Goal: Task Accomplishment & Management: Manage account settings

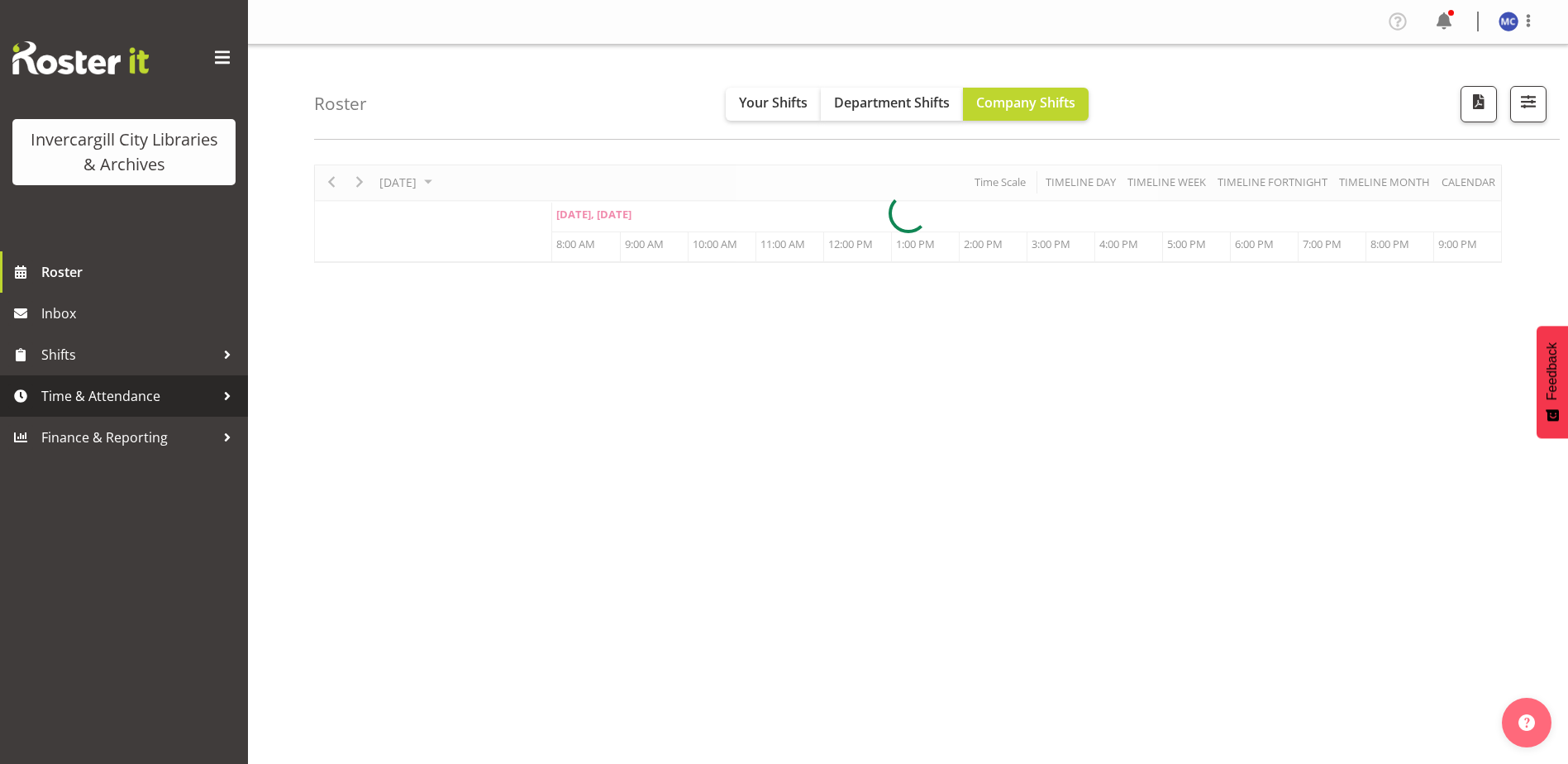
click at [121, 390] on span "Time & Attendance" at bounding box center [128, 396] width 174 height 25
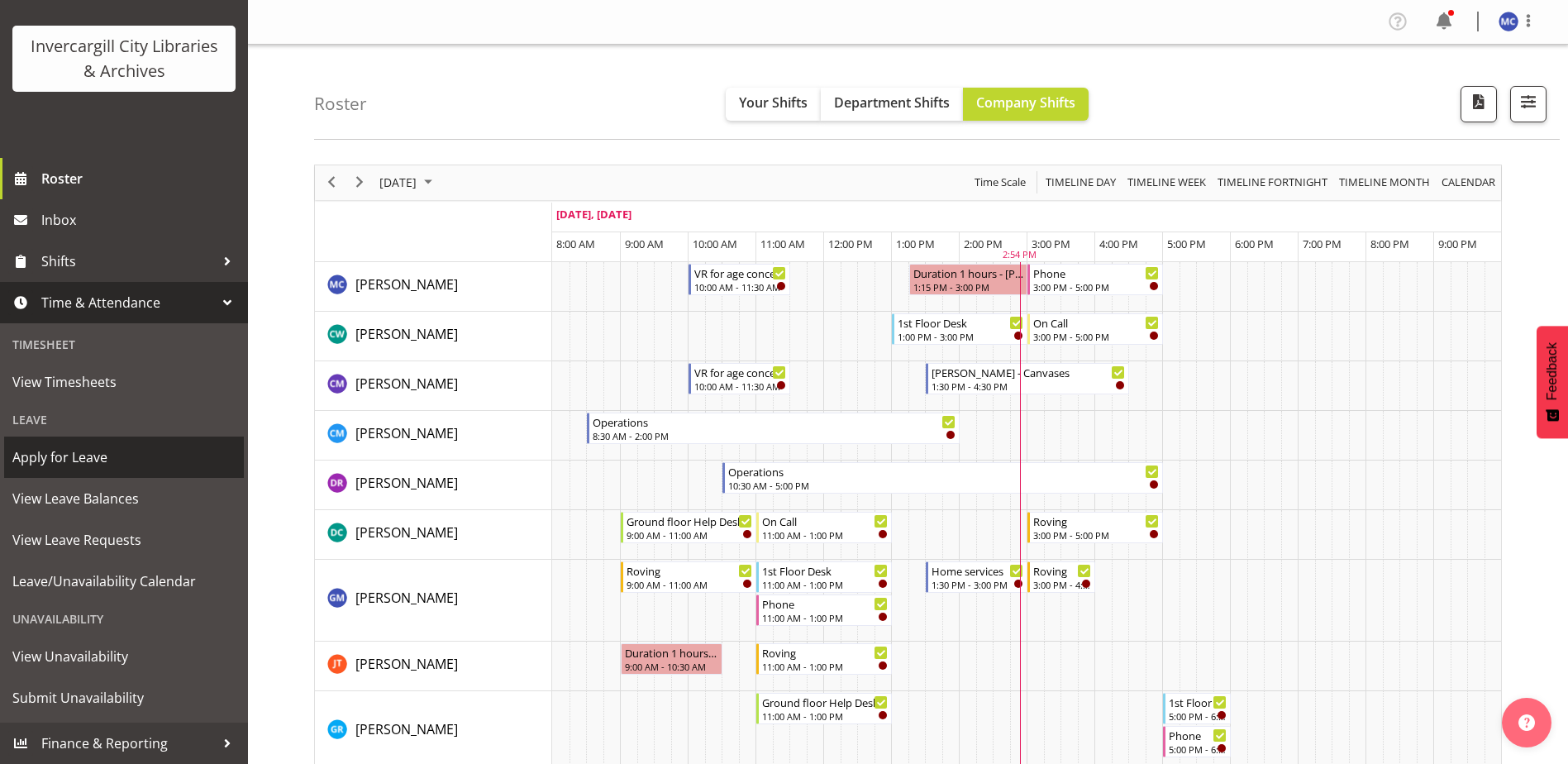
scroll to position [248, 0]
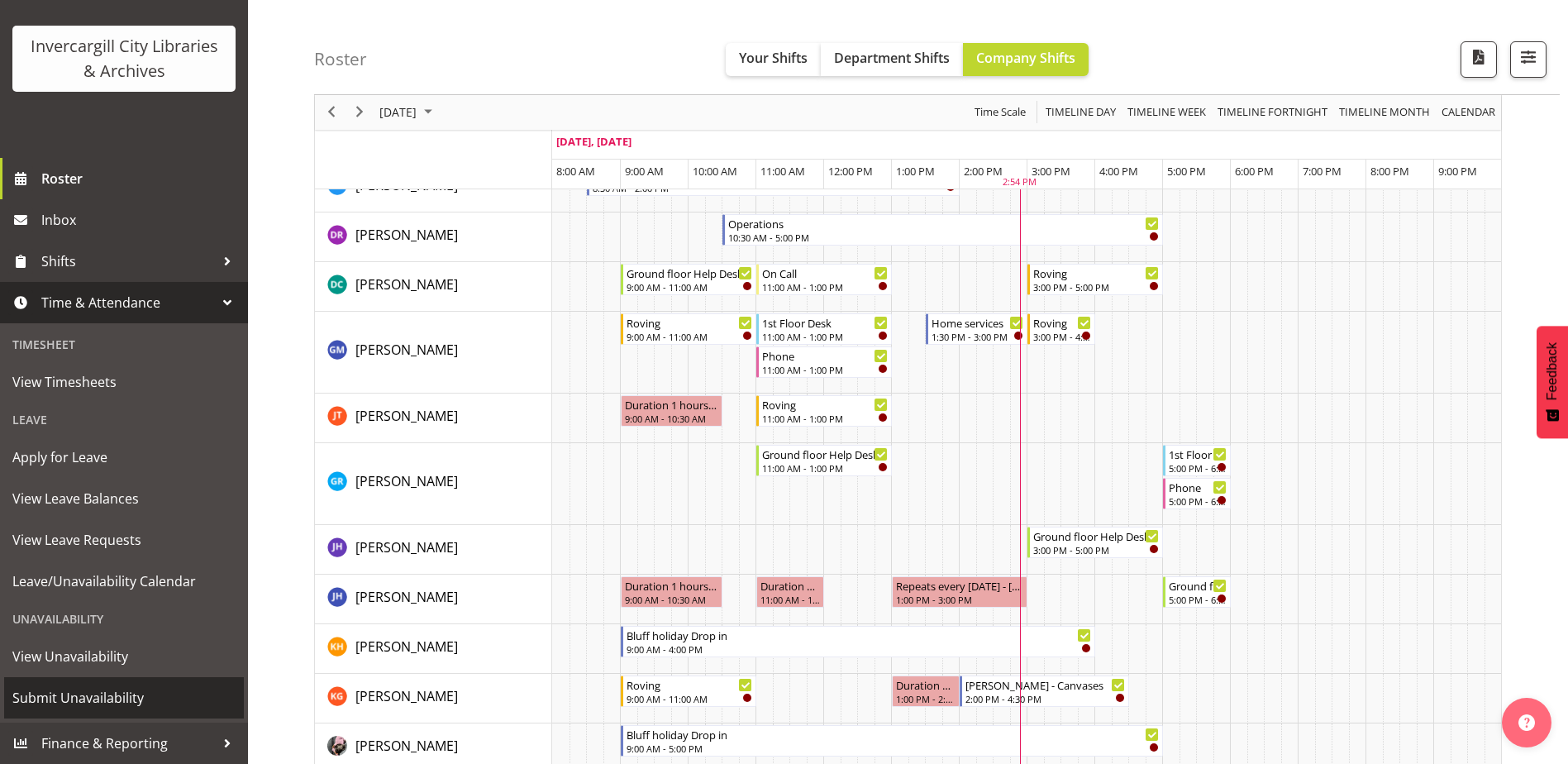
click at [96, 697] on span "Submit Unavailability" at bounding box center [124, 697] width 223 height 25
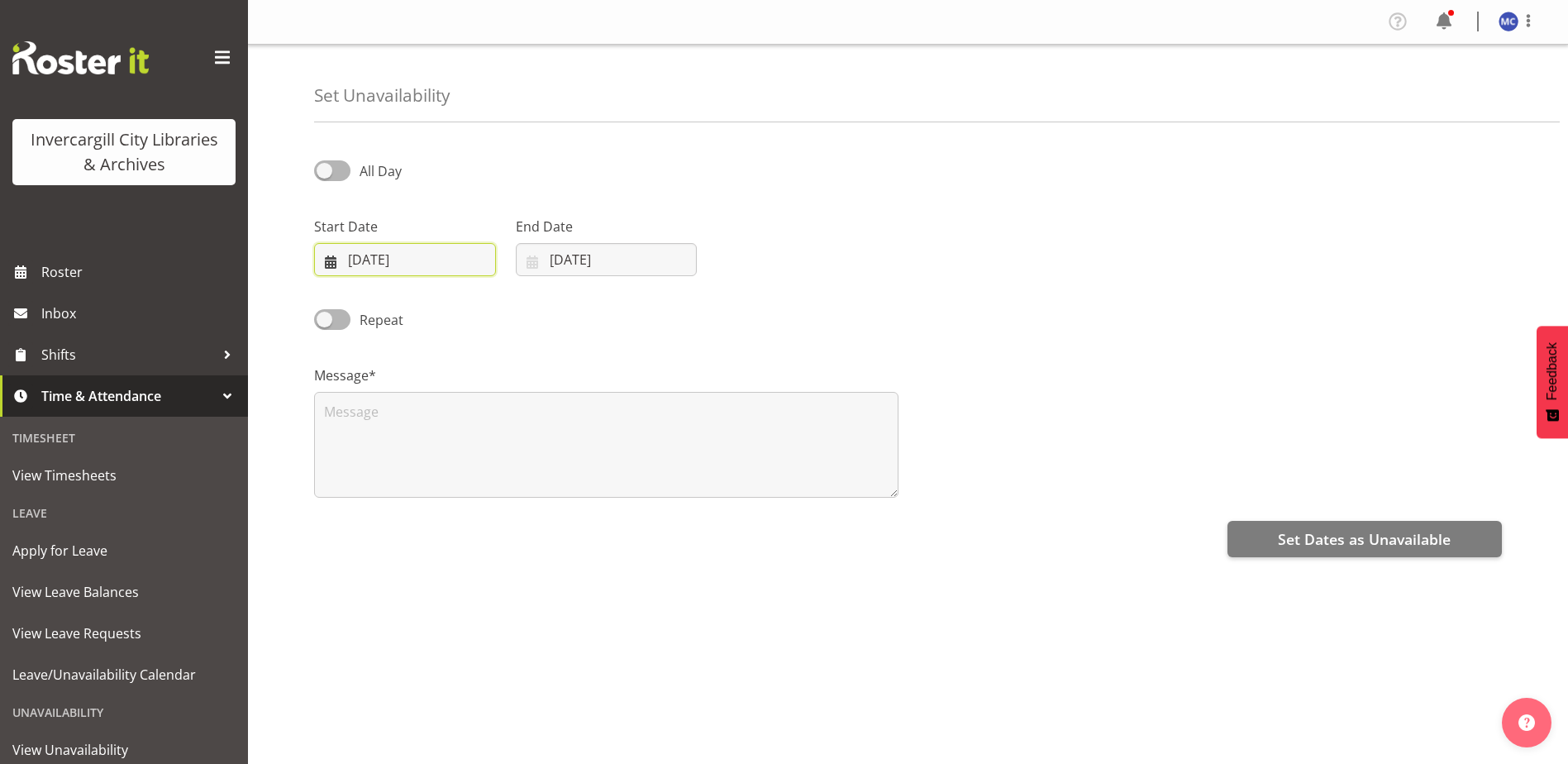
click at [381, 258] on input "24/09/2025" at bounding box center [405, 260] width 182 height 34
click at [439, 317] on select "January February March April May June July August September October November De…" at bounding box center [416, 308] width 95 height 34
select select "9"
click at [369, 291] on select "January February March April May June July August September October November De…" at bounding box center [416, 308] width 95 height 34
click at [476, 400] on link "2" at bounding box center [480, 394] width 34 height 31
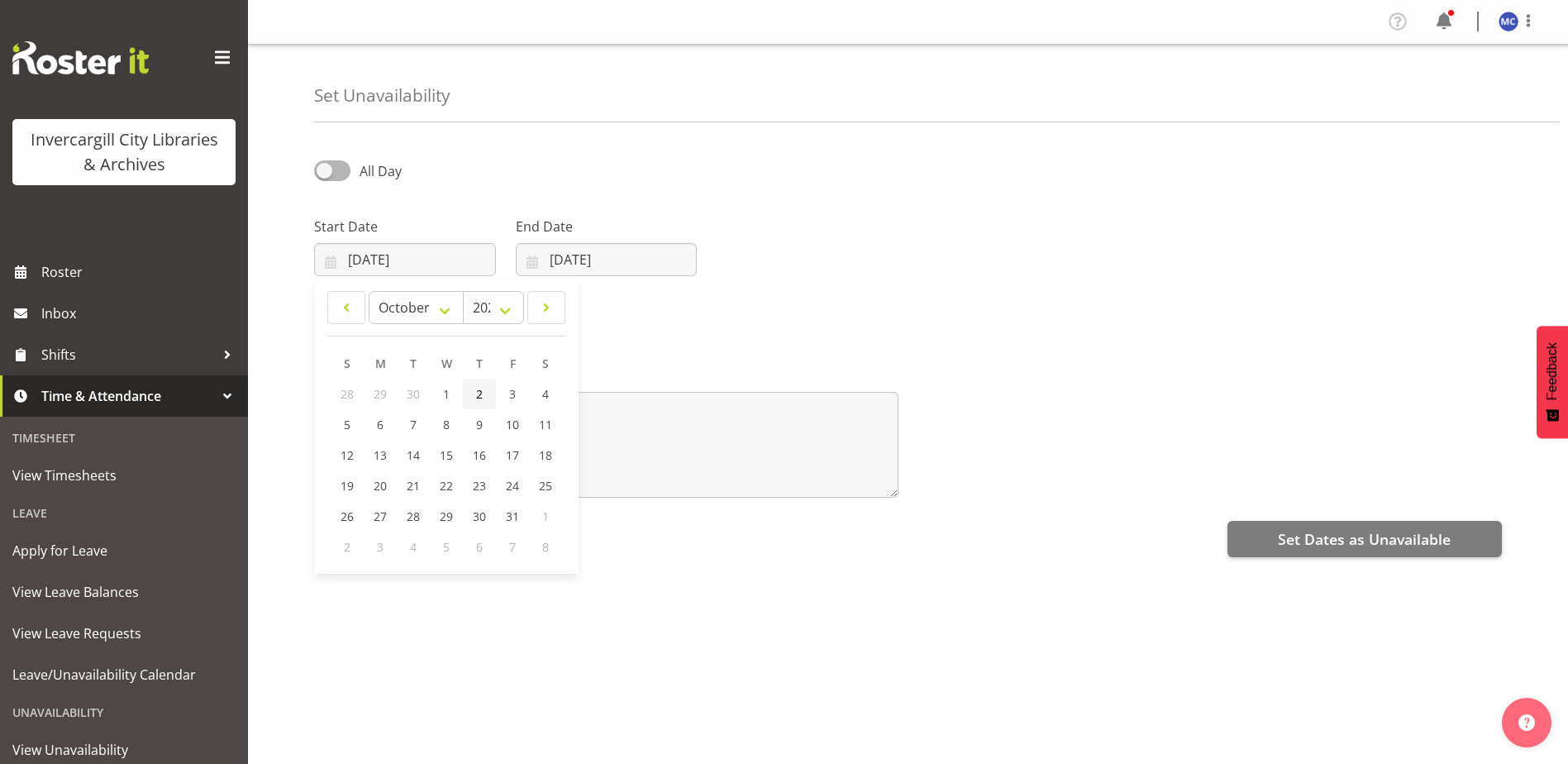
type input "02/10/2025"
click at [590, 252] on input "24/09/2025" at bounding box center [607, 260] width 182 height 34
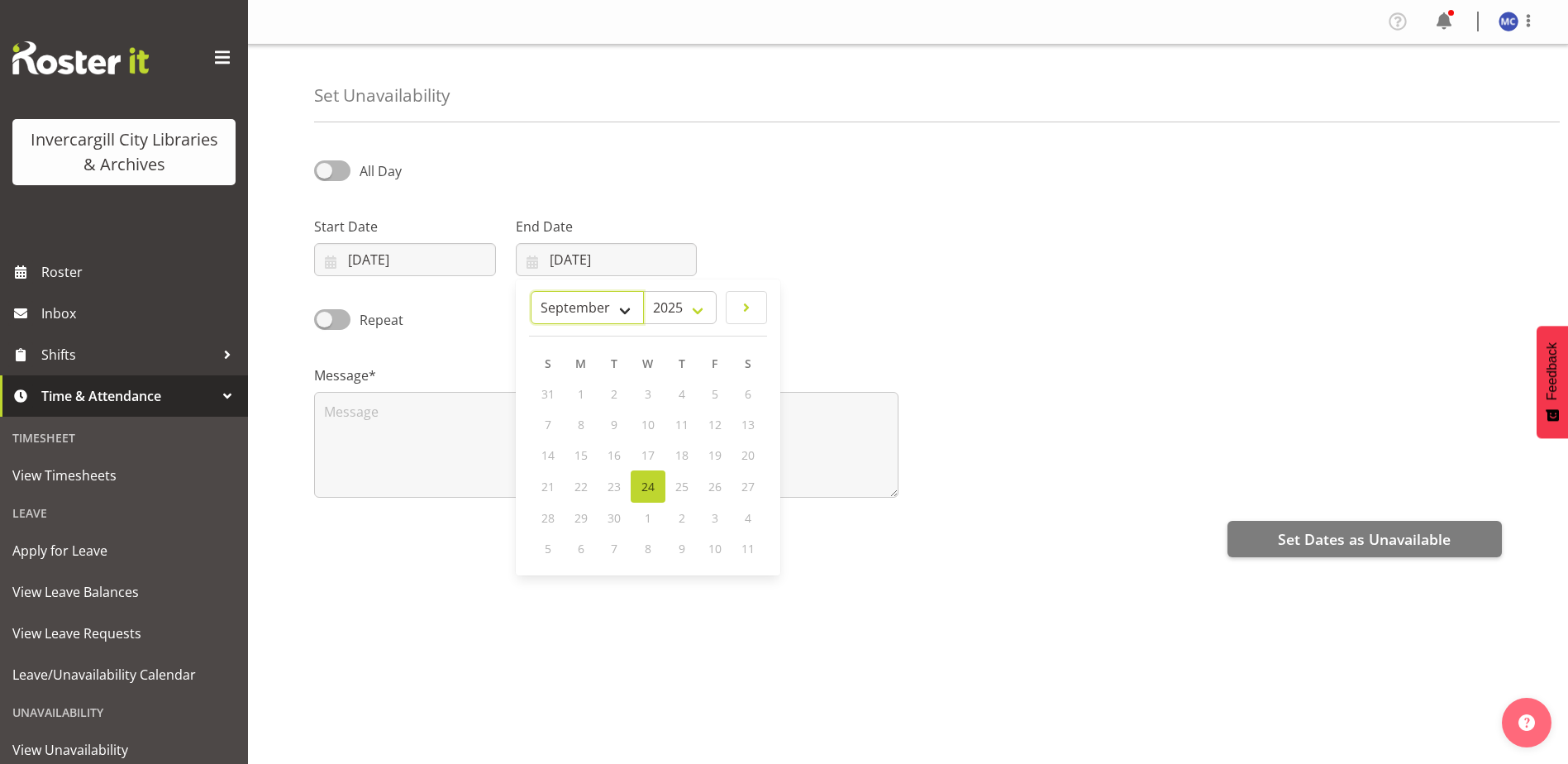
click at [613, 308] on select "January February March April May June July August September October November De…" at bounding box center [587, 308] width 113 height 34
select select "9"
click at [531, 291] on select "January February March April May June July August September October November De…" at bounding box center [587, 308] width 113 height 34
click at [689, 400] on link "2" at bounding box center [681, 394] width 34 height 31
type input "02/10/2025"
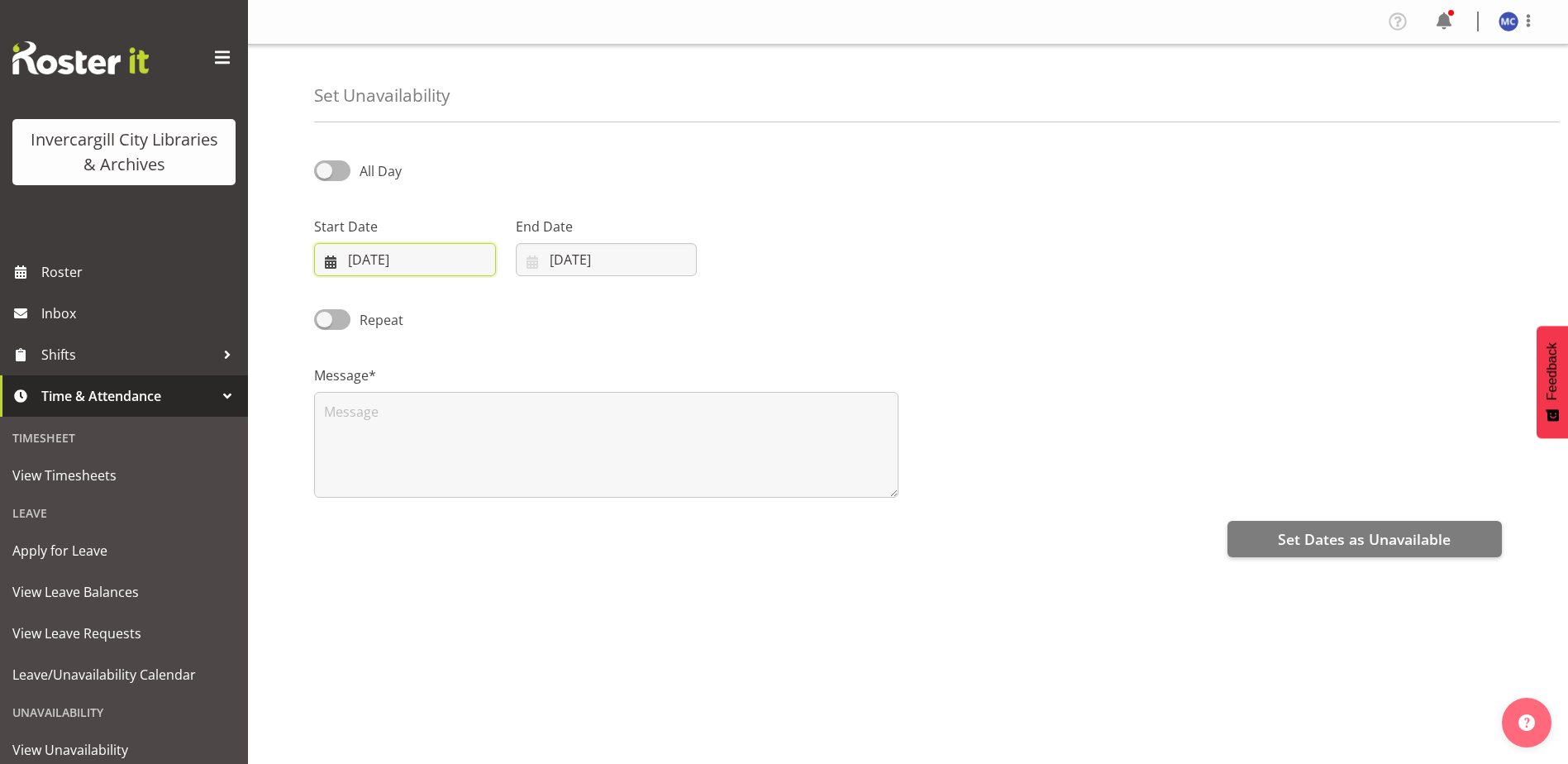
click at [451, 270] on input "02/10/2025" at bounding box center [405, 260] width 182 height 34
click at [1045, 266] on div "Start Date 02/10/2025 January February March April May June July August Septemb…" at bounding box center [908, 240] width 1208 height 93
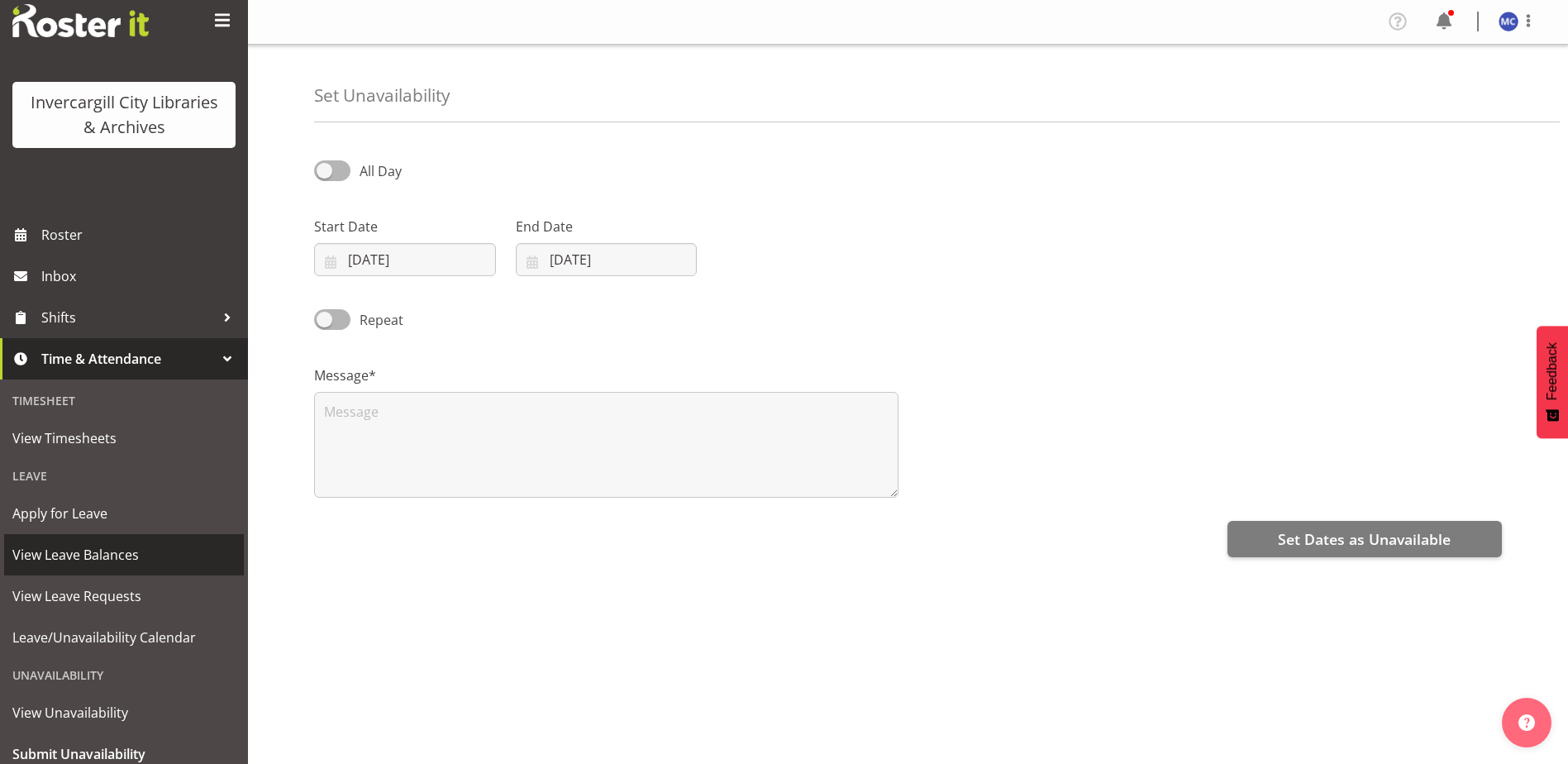
scroll to position [94, 0]
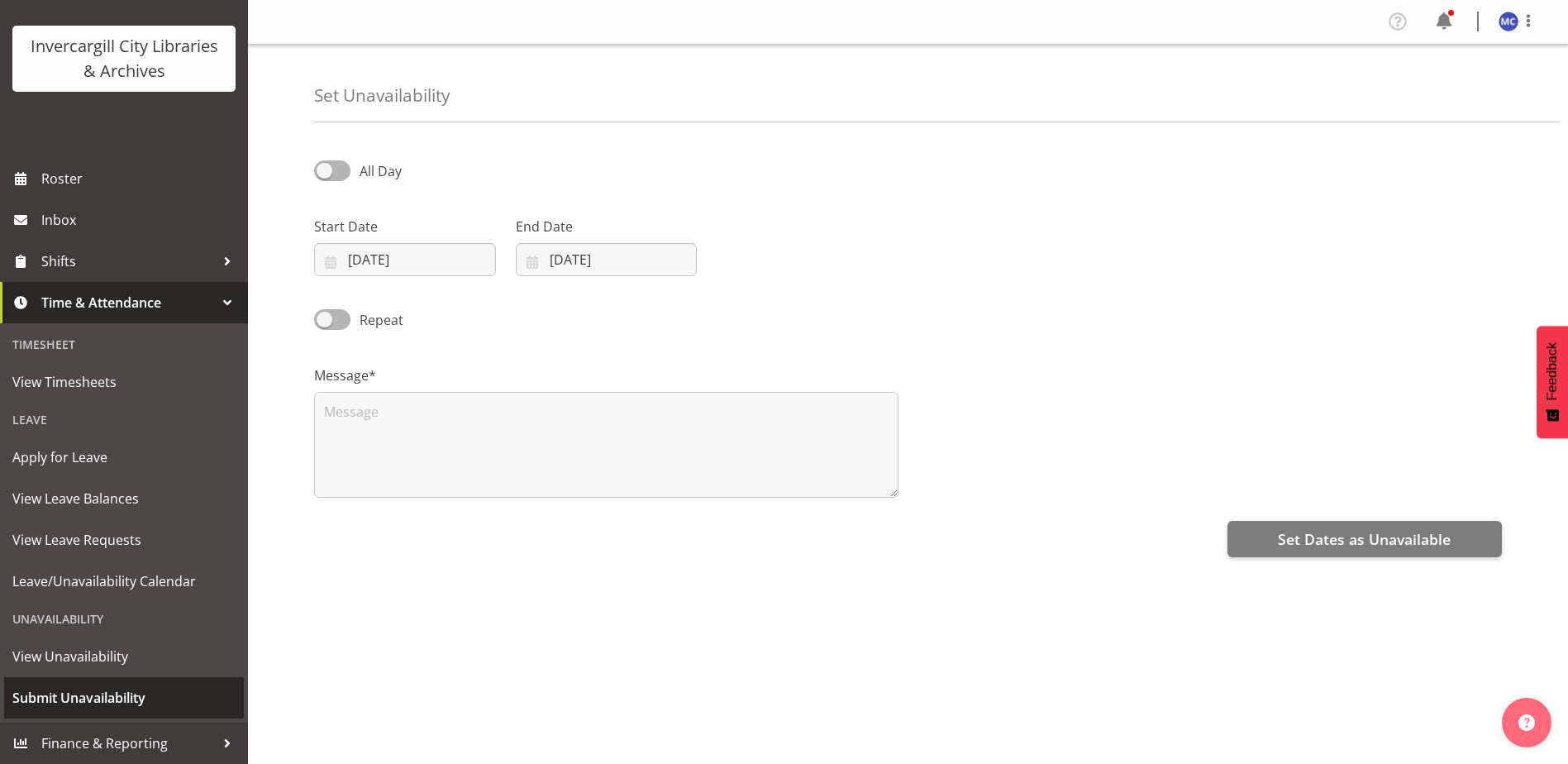
click at [142, 695] on span "Submit Unavailability" at bounding box center [124, 697] width 223 height 25
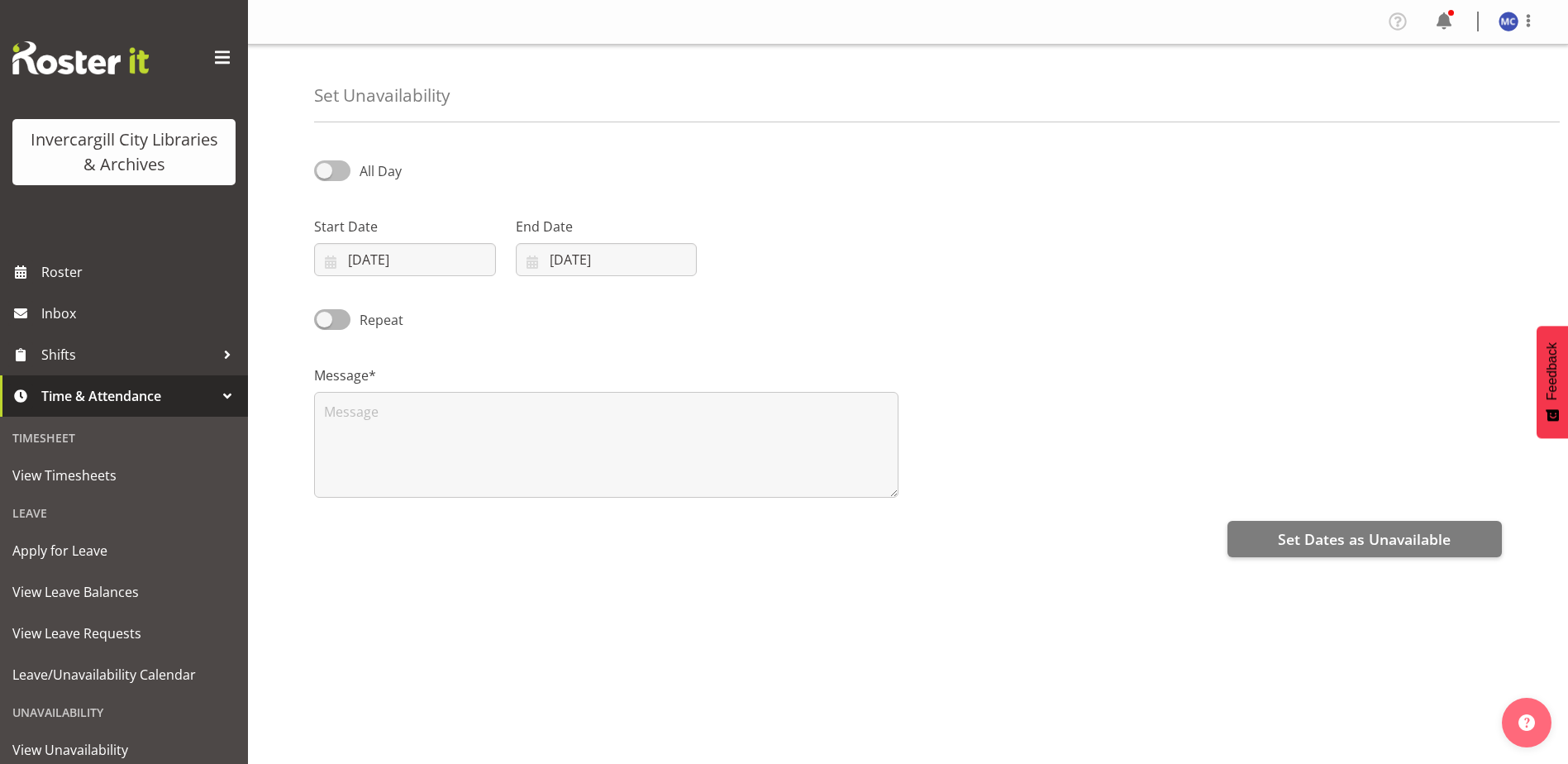
click at [344, 172] on span at bounding box center [332, 171] width 37 height 21
click at [325, 172] on input "All Day" at bounding box center [319, 171] width 11 height 11
checkbox input "true"
click at [417, 266] on input "24/09/2025" at bounding box center [405, 260] width 182 height 34
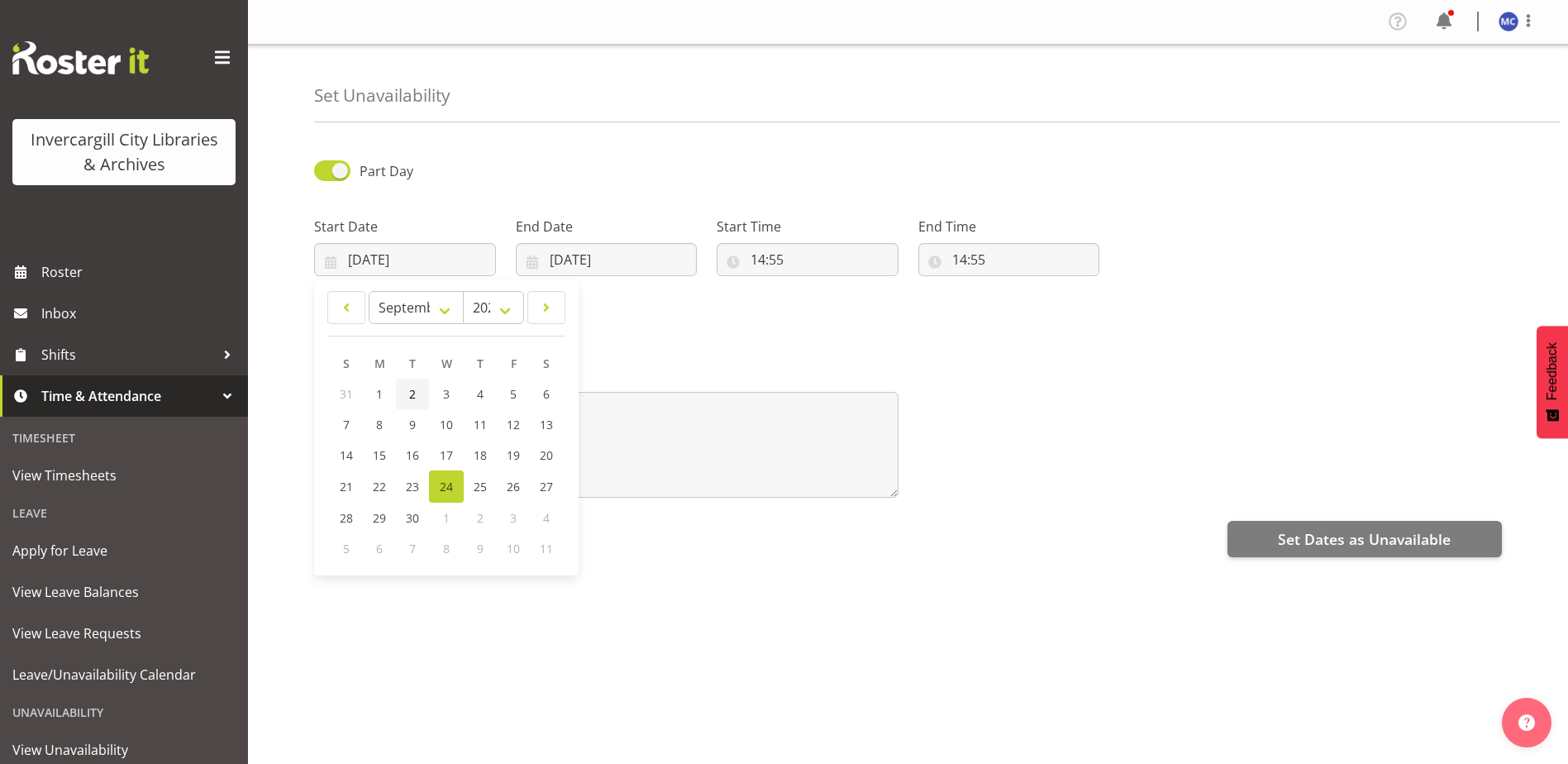
click at [415, 399] on span "2" at bounding box center [412, 394] width 7 height 16
type input "02/09/2025"
click at [415, 265] on input "02/09/2025" at bounding box center [405, 260] width 182 height 34
click at [441, 312] on select "January February March April May June July August September October November De…" at bounding box center [416, 308] width 95 height 34
select select "9"
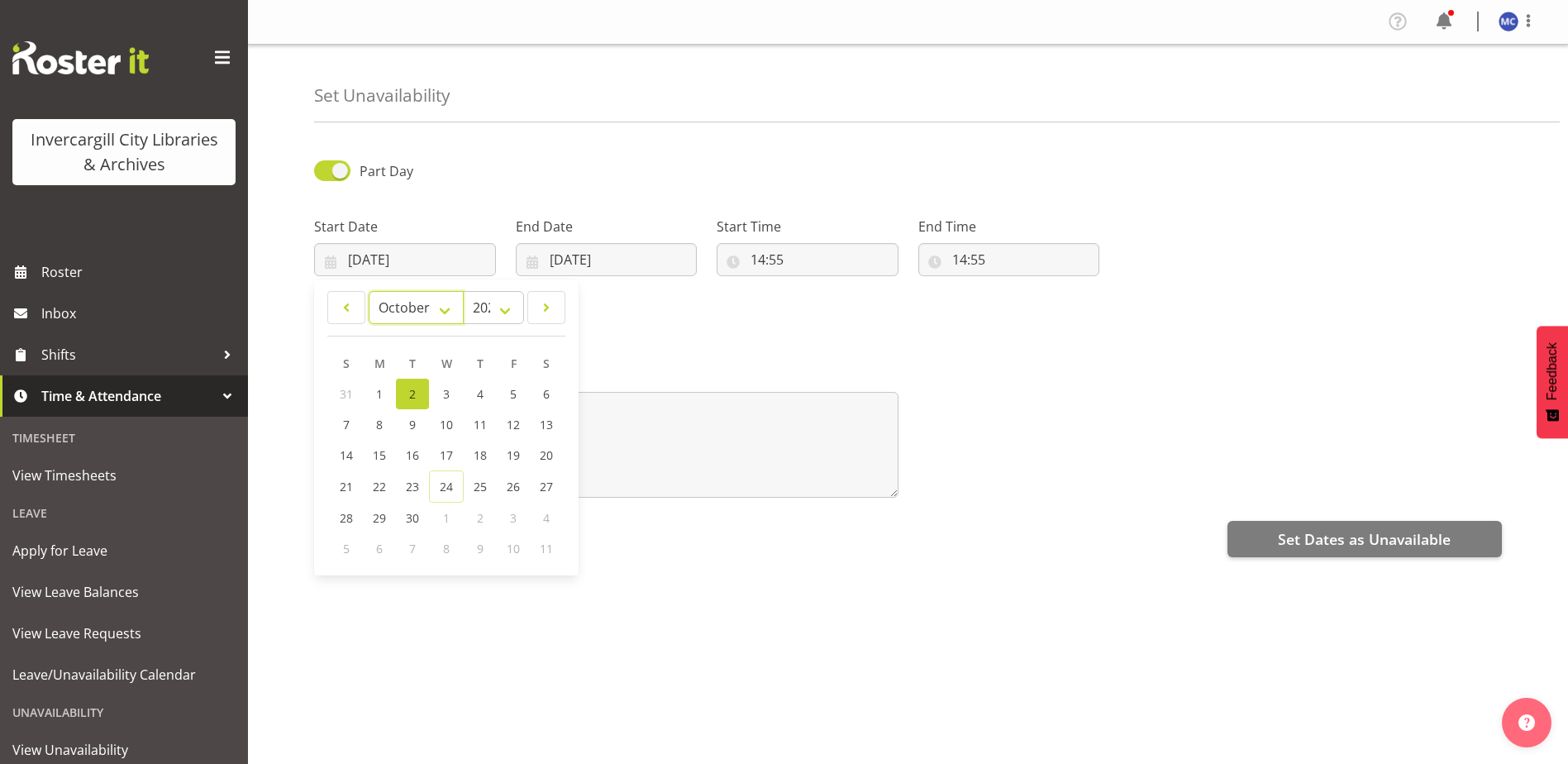
click at [369, 291] on select "January February March April May June July August September October November De…" at bounding box center [416, 308] width 95 height 34
click at [593, 248] on input "24/09/2025" at bounding box center [607, 260] width 182 height 34
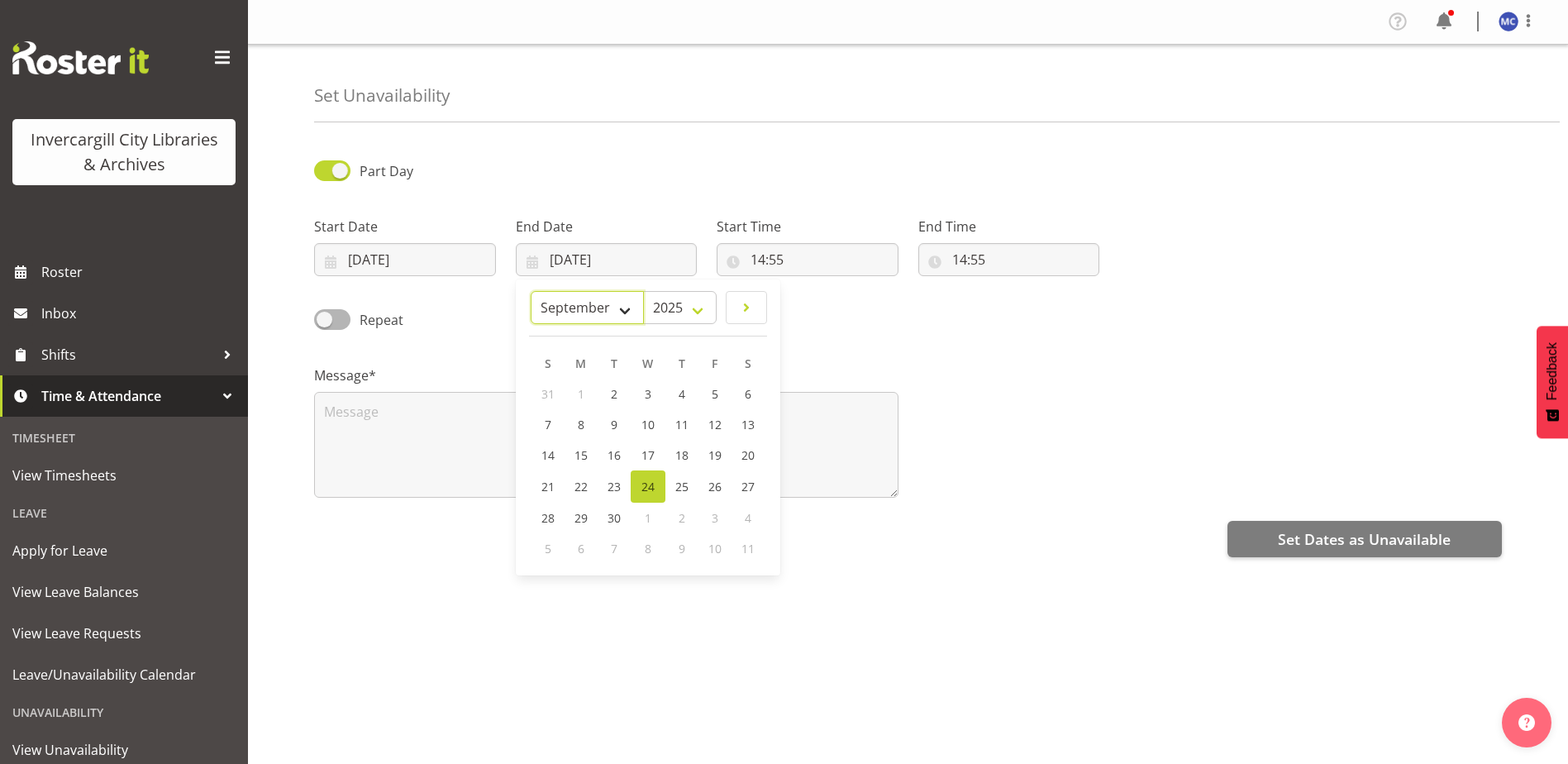
click at [596, 306] on select "January February March April May June July August September October November De…" at bounding box center [587, 308] width 113 height 34
select select "9"
click at [569, 291] on select "January February March April May June July August September October November De…" at bounding box center [587, 308] width 113 height 34
click at [682, 387] on span "2" at bounding box center [681, 394] width 7 height 16
type input "02/10/2025"
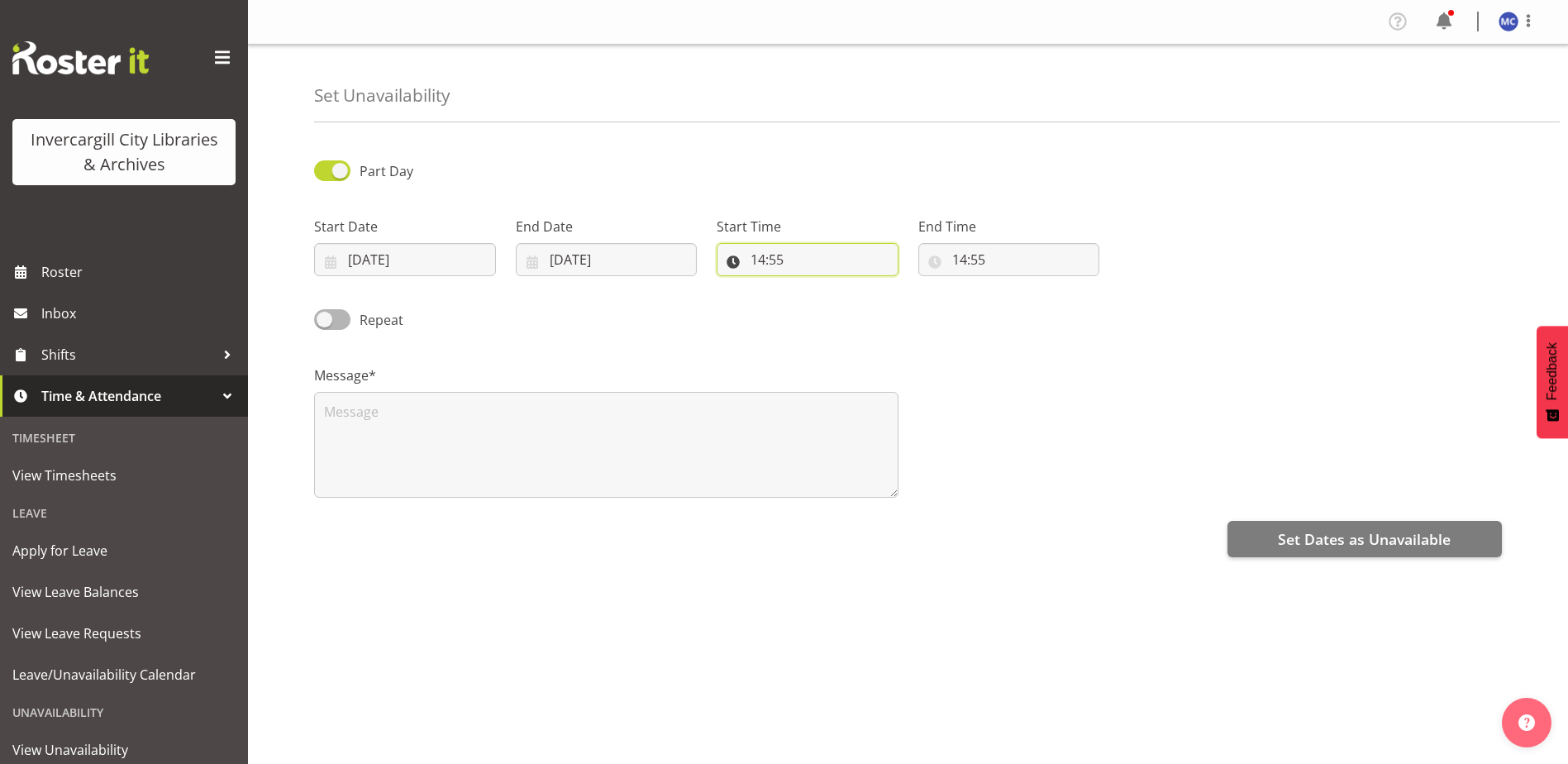
click at [777, 268] on input "14:55" at bounding box center [807, 260] width 182 height 34
click at [822, 267] on input "14:55" at bounding box center [807, 260] width 182 height 34
click at [834, 310] on select "00 01 02 03 04 05 06 07 08 09 10 11 12 13 14 15 16 17 18 19 20 21 22 23" at bounding box center [830, 303] width 37 height 34
select select "9"
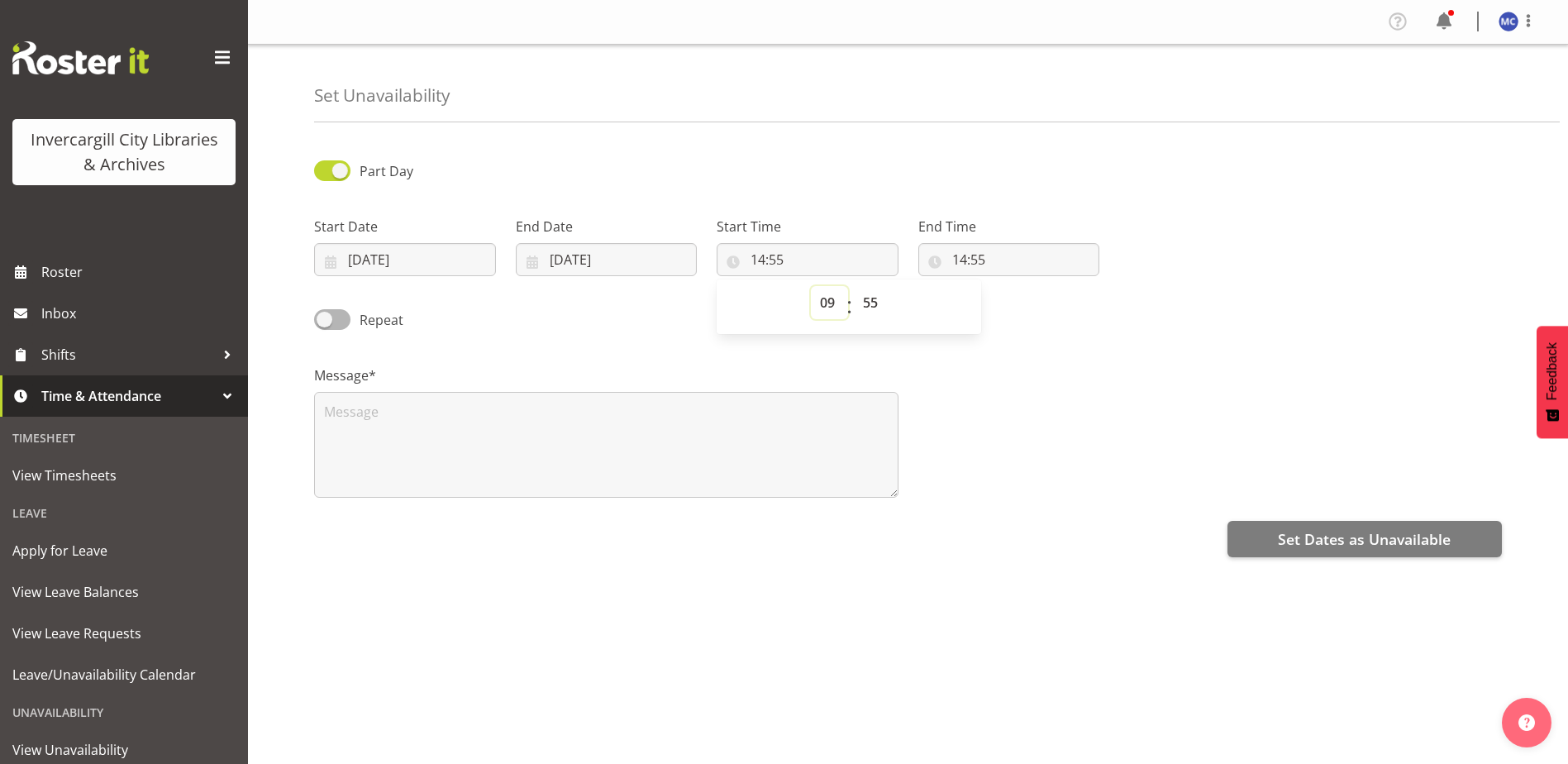
click at [811, 286] on select "00 01 02 03 04 05 06 07 08 09 10 11 12 13 14 15 16 17 18 19 20 21 22 23" at bounding box center [830, 303] width 37 height 34
type input "09:55"
click at [868, 298] on select "00 01 02 03 04 05 06 07 08 09 10 11 12 13 14 15 16 17 18 19 20 21 22 23 24 25 2…" at bounding box center [872, 303] width 37 height 34
select select "30"
click at [854, 286] on select "00 01 02 03 04 05 06 07 08 09 10 11 12 13 14 15 16 17 18 19 20 21 22 23 24 25 2…" at bounding box center [872, 303] width 37 height 34
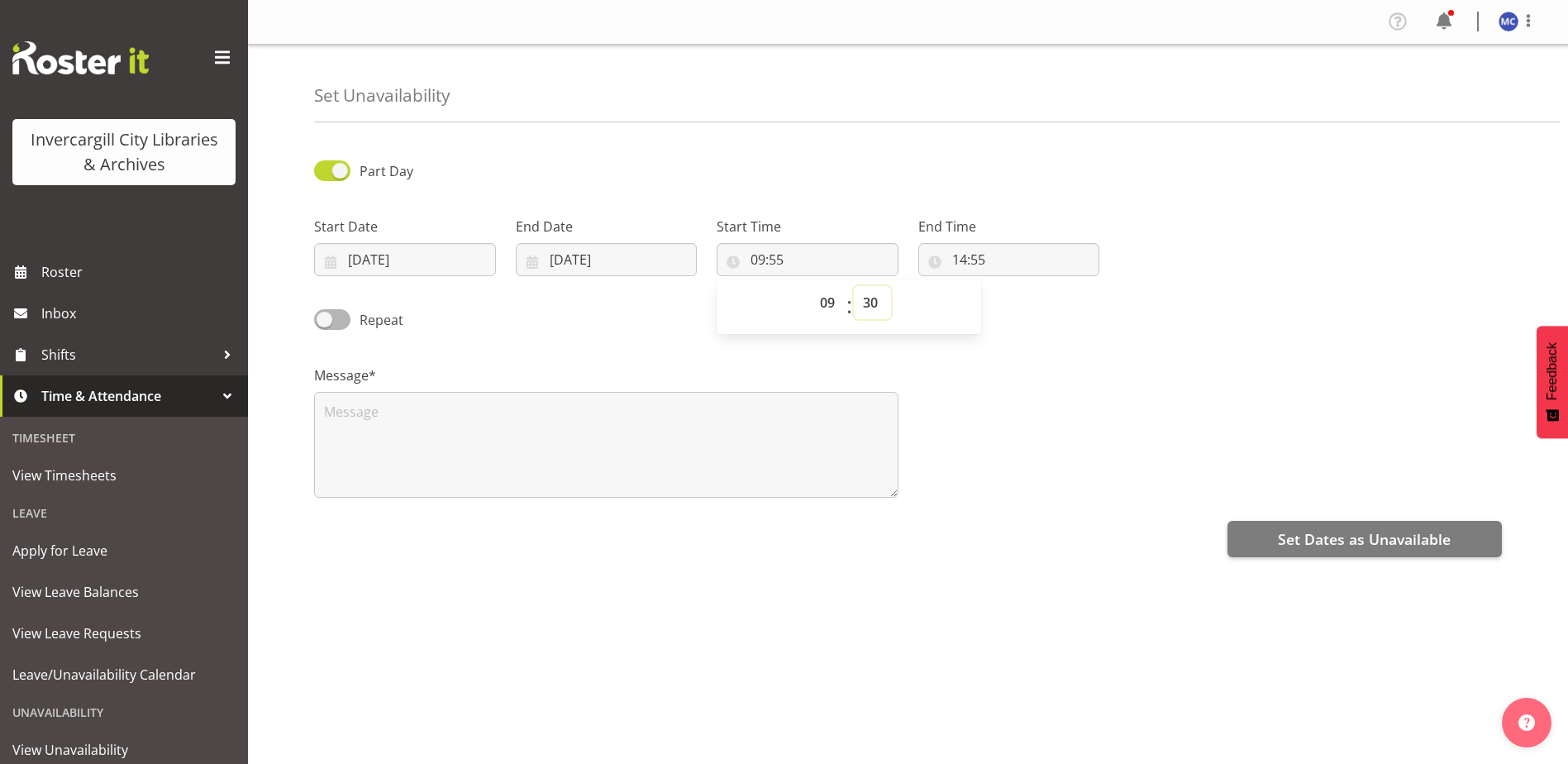
type input "09:30"
click at [964, 265] on input "14:55" at bounding box center [1009, 260] width 182 height 34
click at [1028, 307] on select "00 01 02 03 04 05 06 07 08 09 10 11 12 13 14 15 16 17 18 19 20 21 22 23" at bounding box center [1031, 303] width 37 height 34
select select "10"
click at [1012, 286] on select "00 01 02 03 04 05 06 07 08 09 10 11 12 13 14 15 16 17 18 19 20 21 22 23" at bounding box center [1031, 303] width 37 height 34
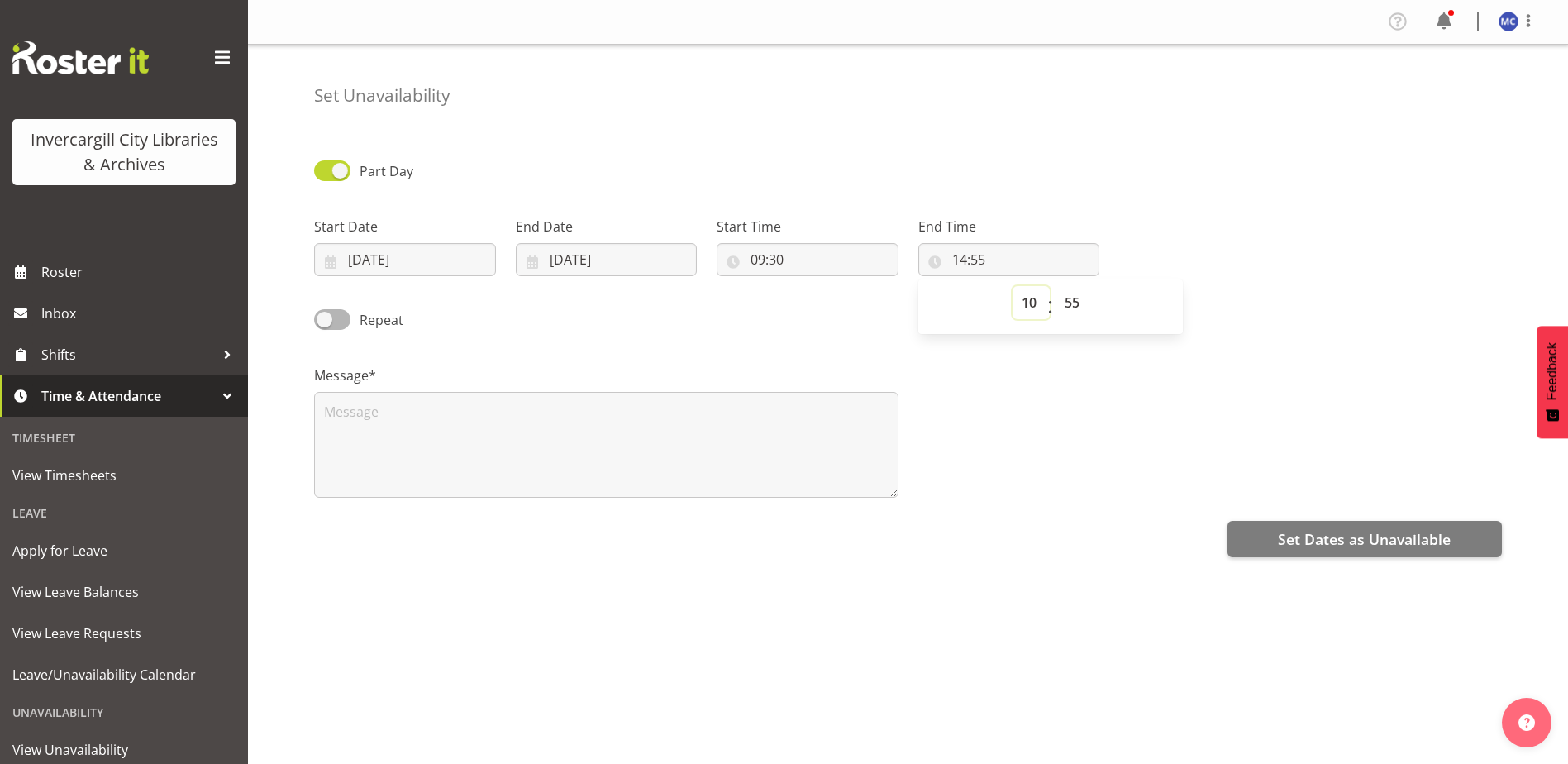
type input "10:55"
click at [1078, 303] on select "00 01 02 03 04 05 06 07 08 09 10 11 12 13 14 15 16 17 18 19 20 21 22 23 24 25 2…" at bounding box center [1075, 303] width 37 height 34
select select "38"
click at [1056, 286] on select "00 01 02 03 04 05 06 07 08 09 10 11 12 13 14 15 16 17 18 19 20 21 22 23 24 25 2…" at bounding box center [1075, 303] width 37 height 34
type input "10:38"
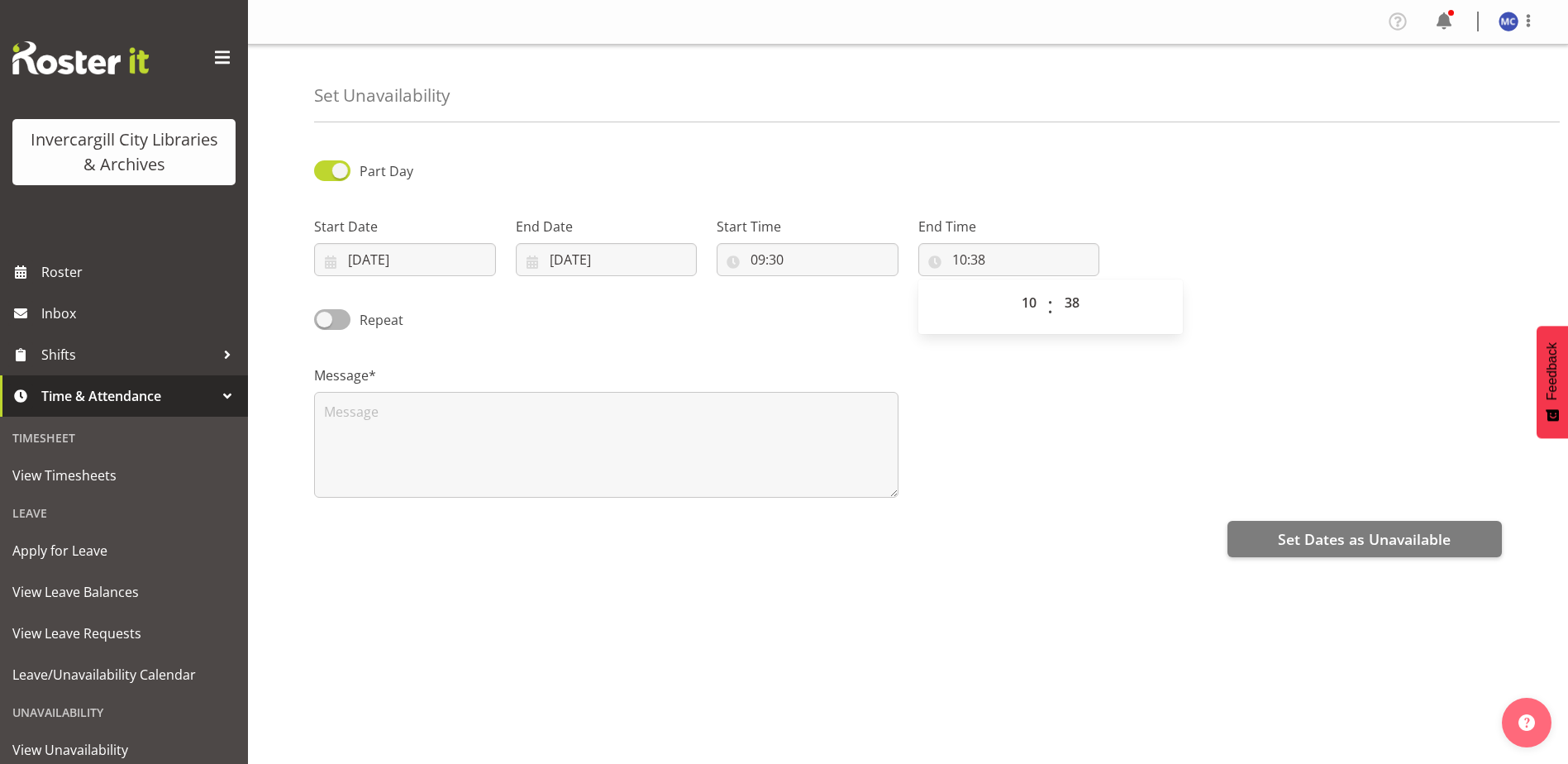
click at [1082, 333] on div "00 01 02 03 04 05 06 07 08 09 10 11 12 13 14 15 16 17 18 19 20 21 22 23 : 00 01…" at bounding box center [1051, 306] width 264 height 54
click at [1072, 303] on select "00 01 02 03 04 05 06 07 08 09 10 11 12 13 14 15 16 17 18 19 20 21 22 23 24 25 2…" at bounding box center [1075, 303] width 37 height 34
select select "30"
click at [1056, 286] on select "00 01 02 03 04 05 06 07 08 09 10 11 12 13 14 15 16 17 18 19 20 21 22 23 24 25 2…" at bounding box center [1075, 303] width 37 height 34
type input "10:30"
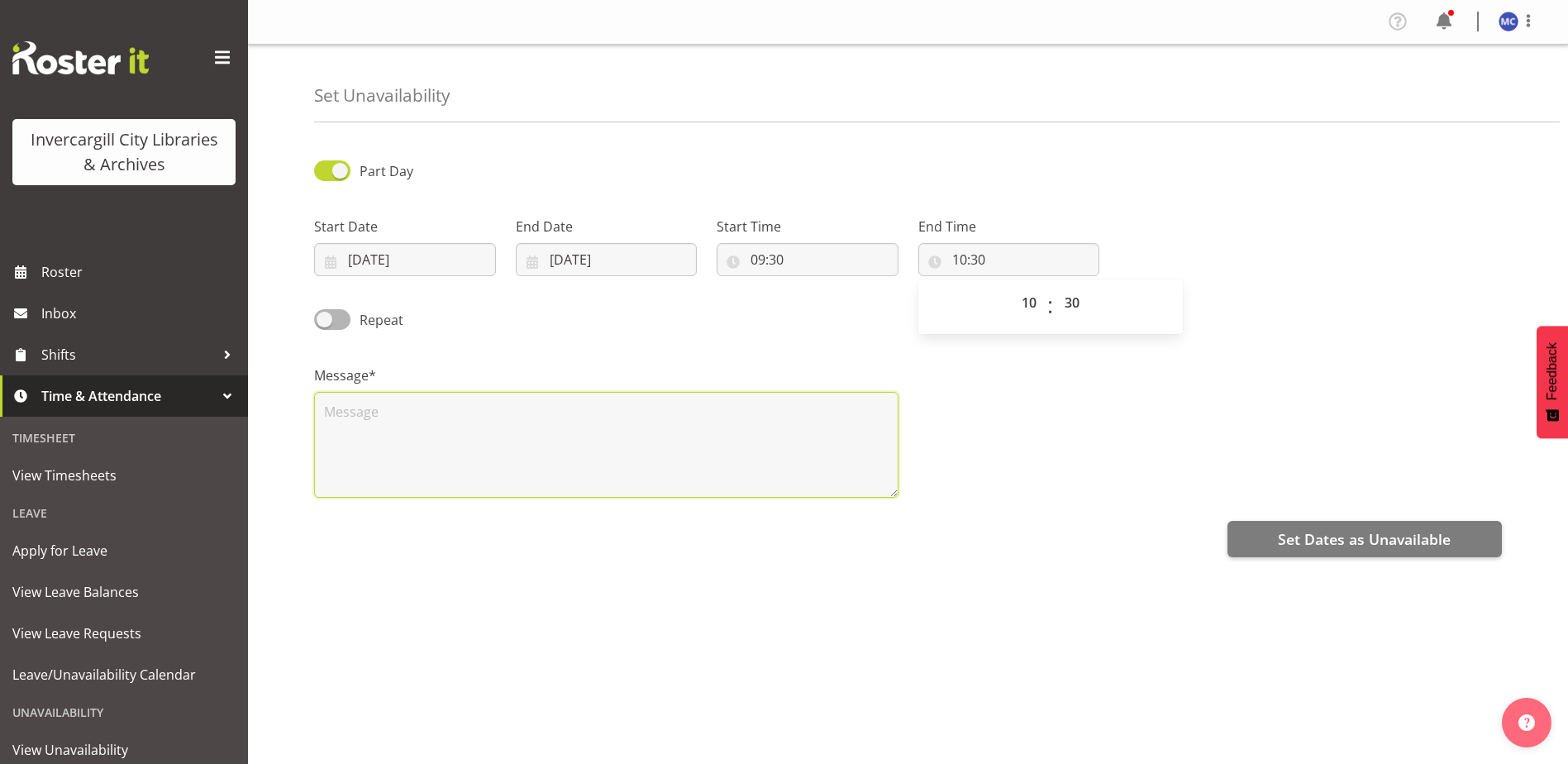
click at [585, 478] on textarea at bounding box center [606, 444] width 584 height 106
type textarea "C"
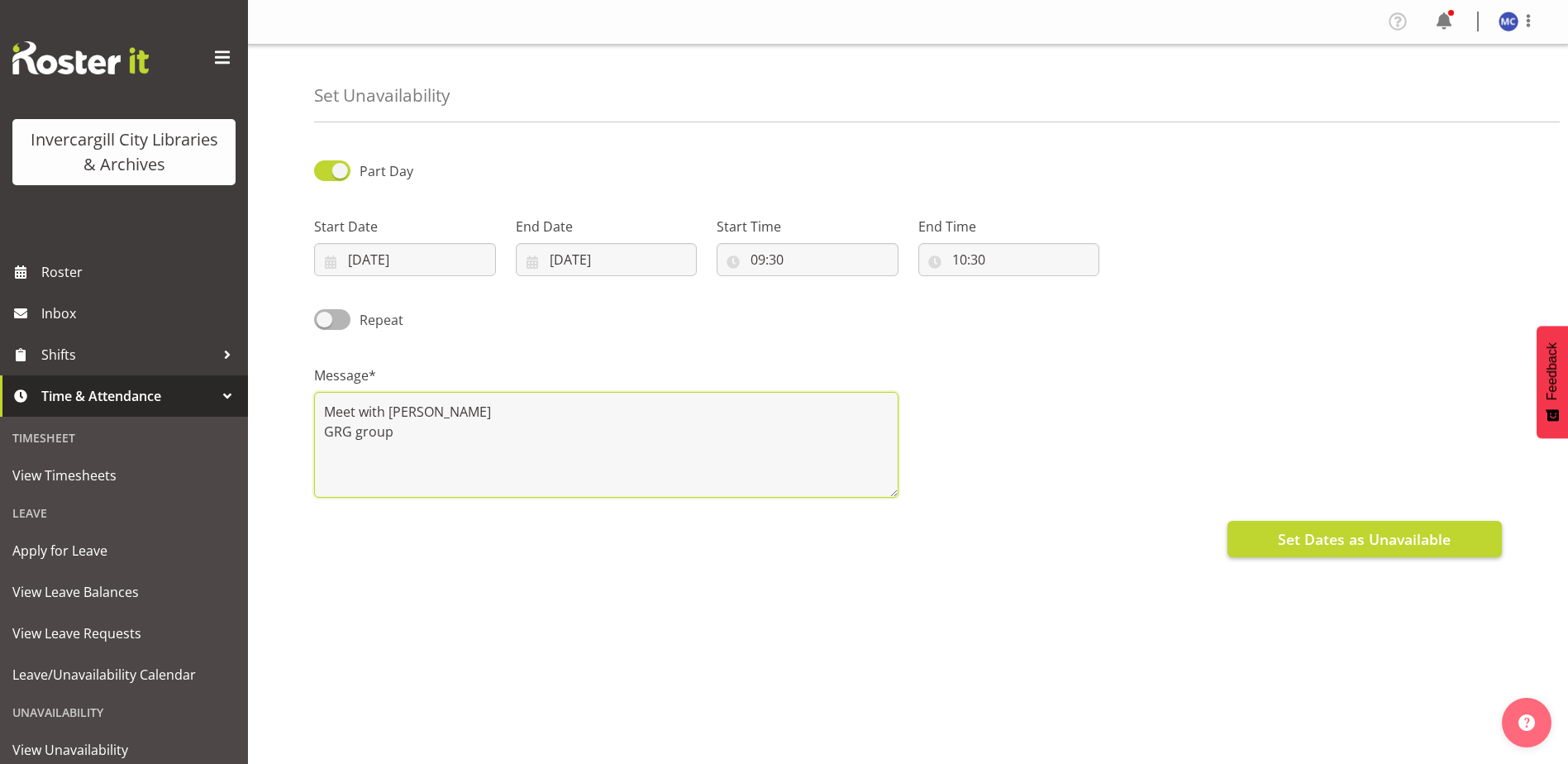
type textarea "Meet with Coleen Saunders GRG group"
click at [1361, 538] on span "Set Dates as Unavailable" at bounding box center [1364, 539] width 173 height 22
